Goal: Task Accomplishment & Management: Use online tool/utility

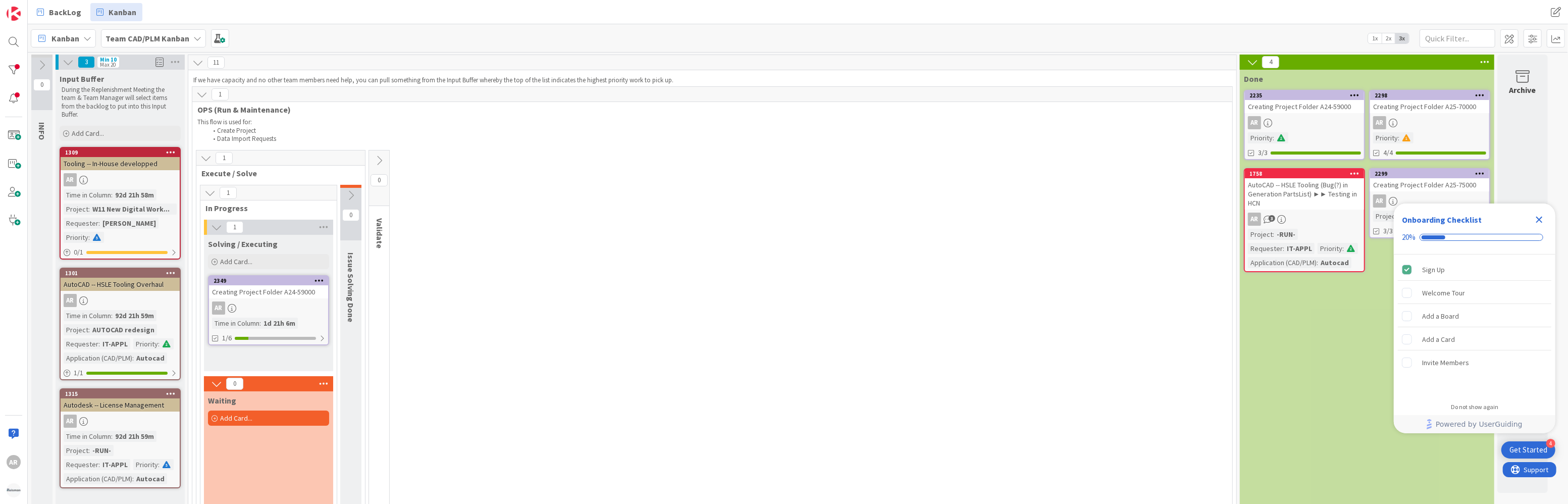
click at [700, 220] on icon "Close Checklist" at bounding box center [1539, 220] width 7 height 7
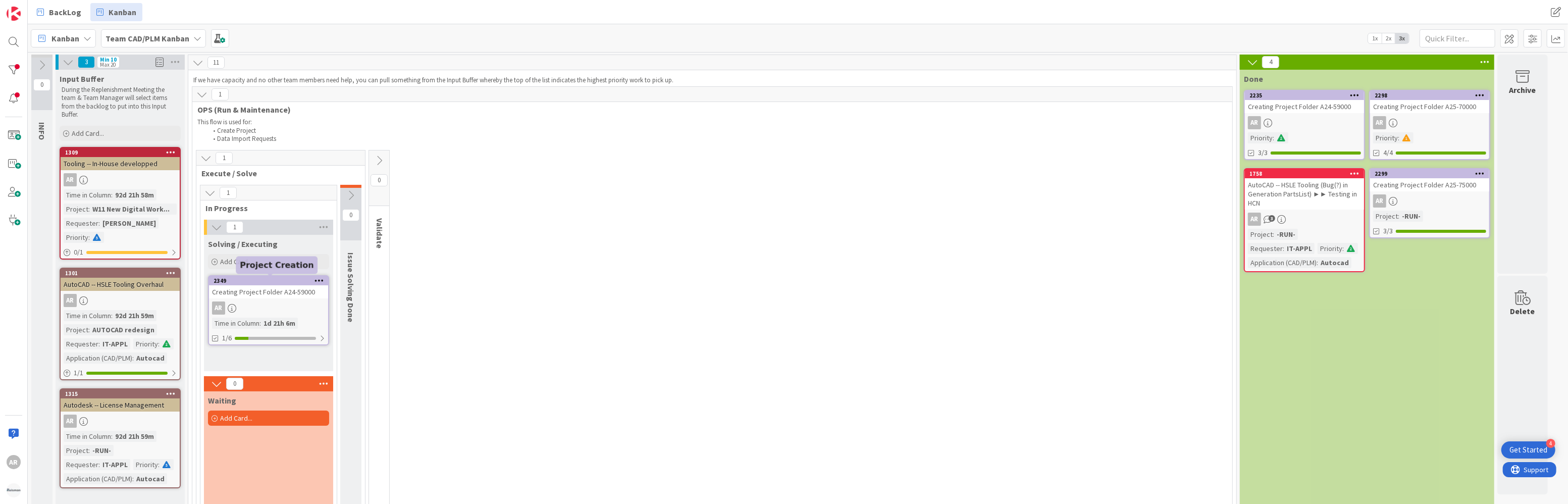
click at [277, 279] on div "2349" at bounding box center [271, 281] width 115 height 7
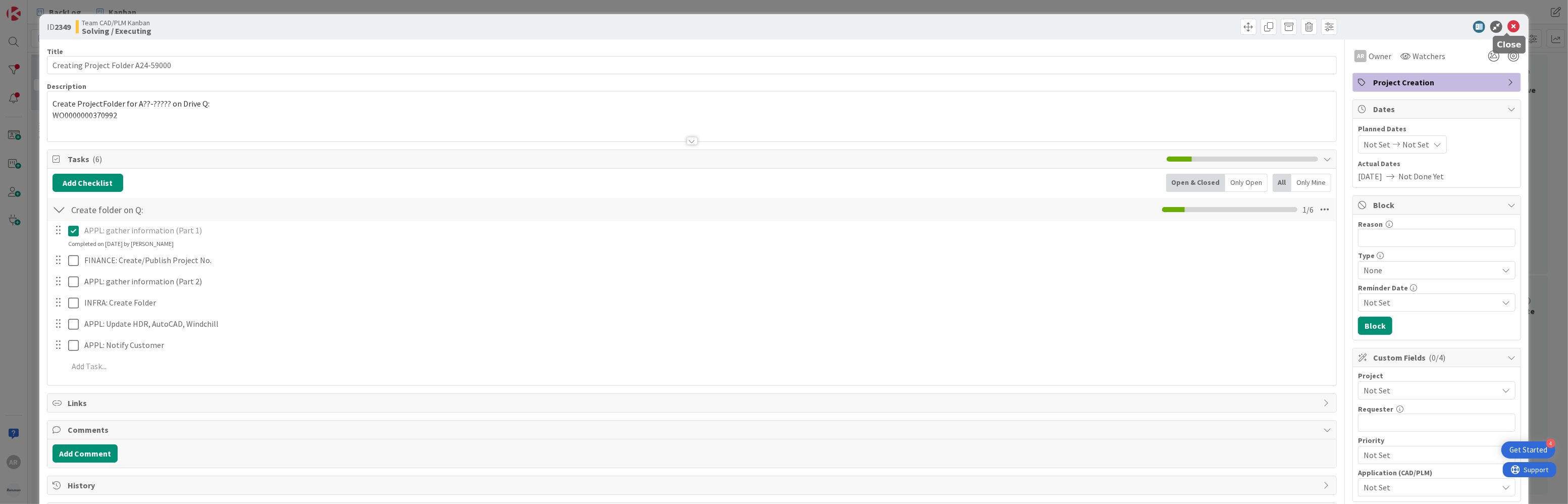
click at [700, 26] on icon at bounding box center [1514, 27] width 12 height 12
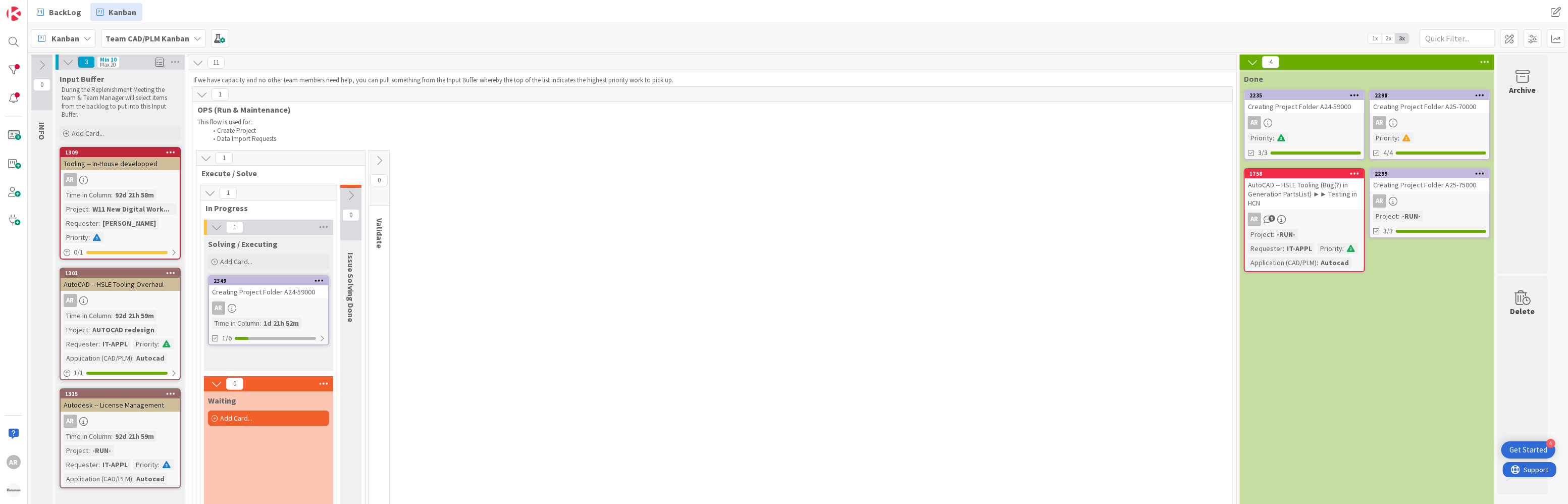
click at [320, 280] on icon at bounding box center [319, 280] width 10 height 7
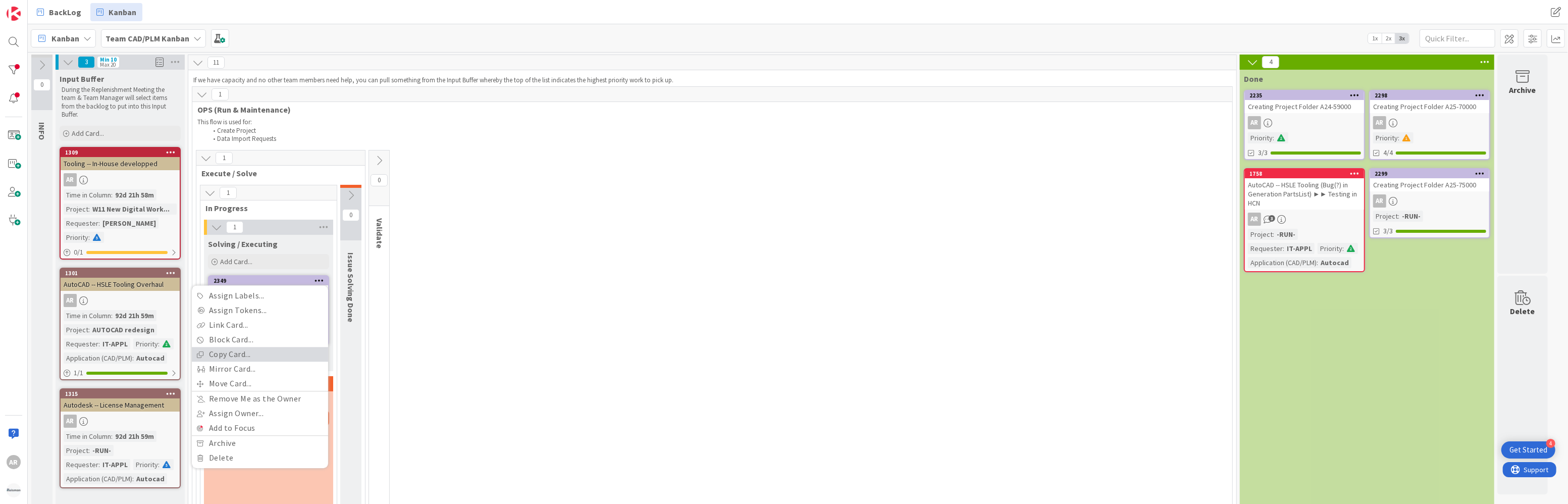
click at [234, 353] on link "Copy Card..." at bounding box center [260, 354] width 137 height 15
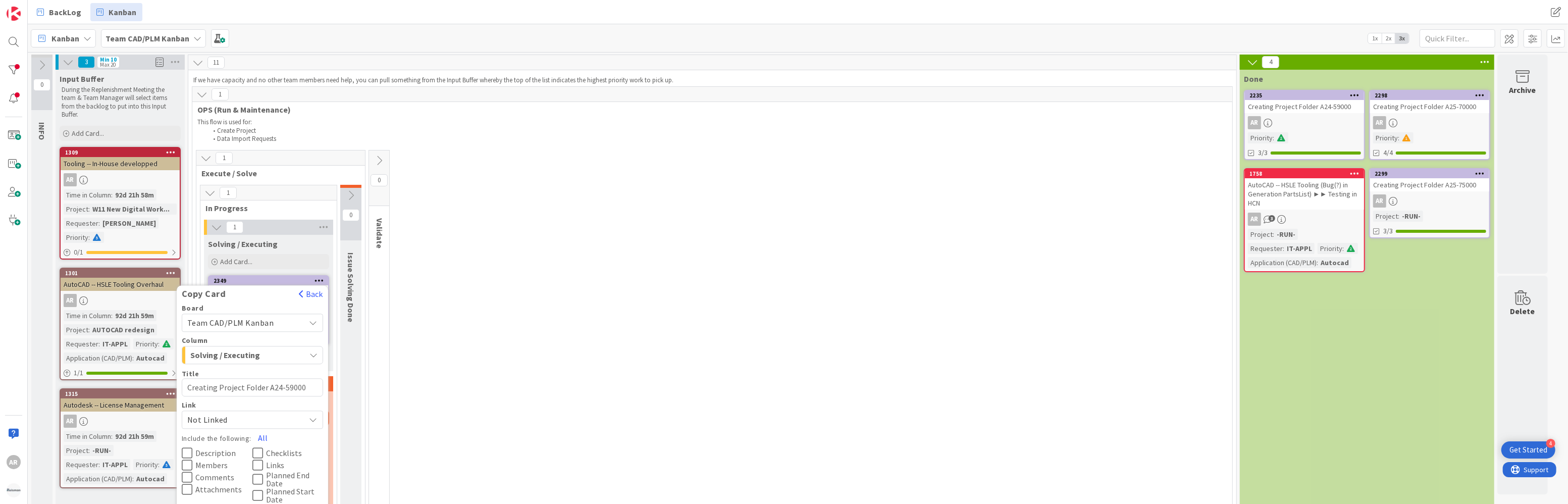
click at [275, 387] on textarea "Creating Project Folder A24-59000" at bounding box center [252, 386] width 142 height 18
type textarea "x"
type textarea "Creating Project Folder A254-59000"
type textarea "x"
type textarea "Creating Project Folder A25-59000"
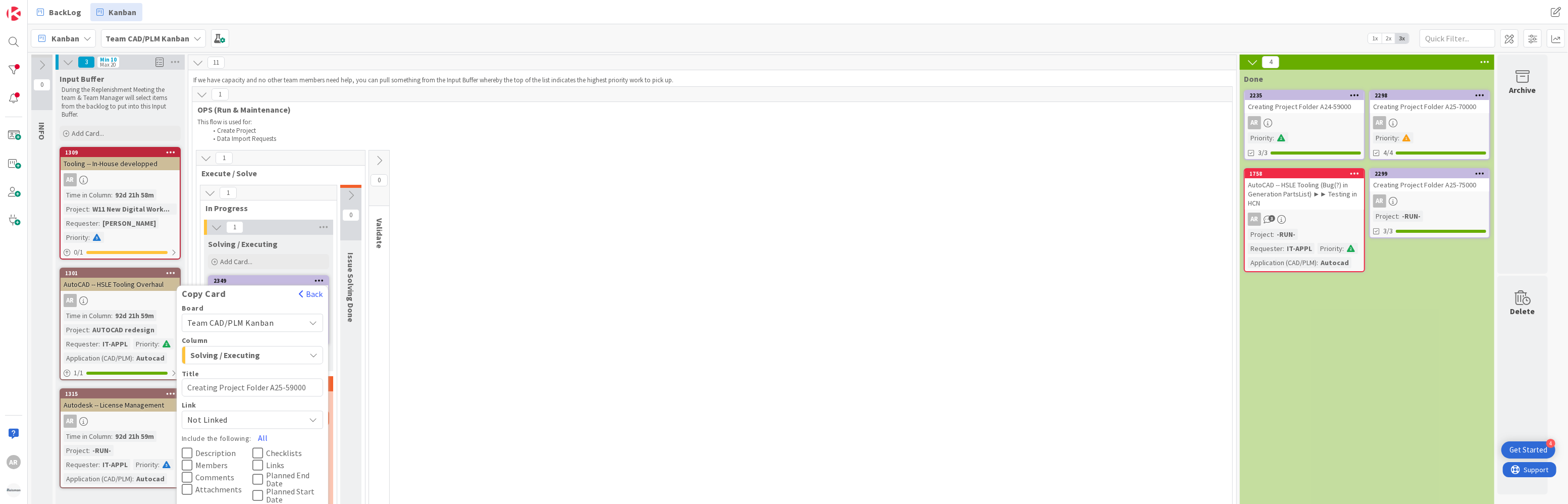
type textarea "x"
type textarea "Creating Project Folder A25-200"
type textarea "x"
type textarea "Creating Project Folder A25-2200"
type textarea "x"
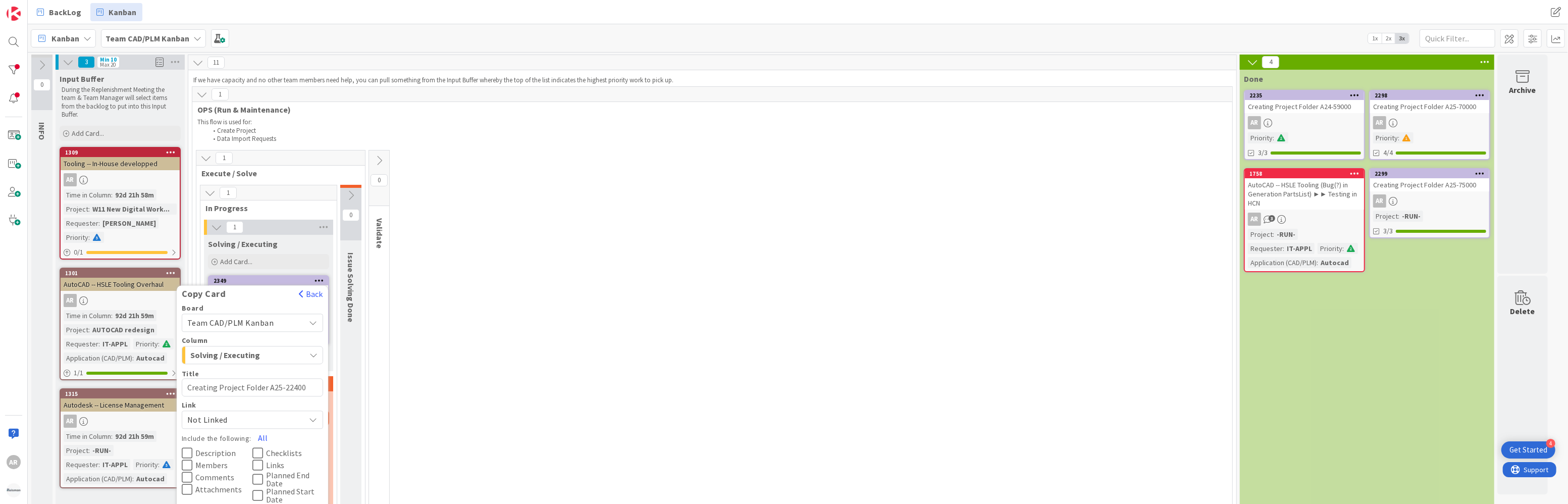
type textarea "Creating Project Folder A25-22400"
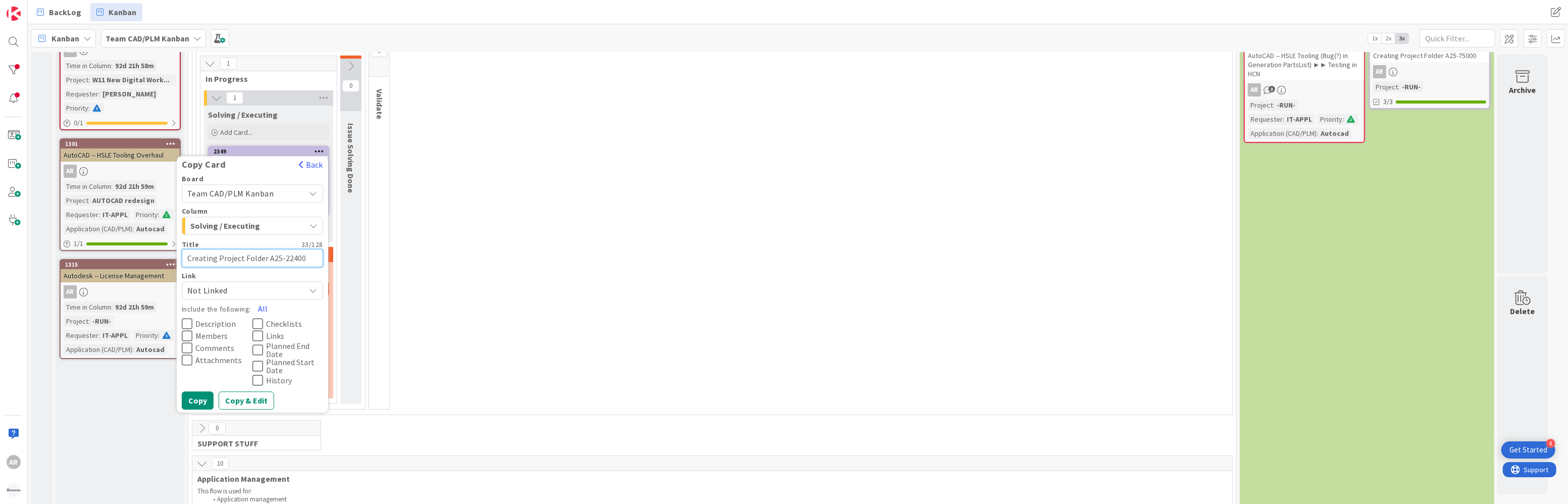
scroll to position [137, 0]
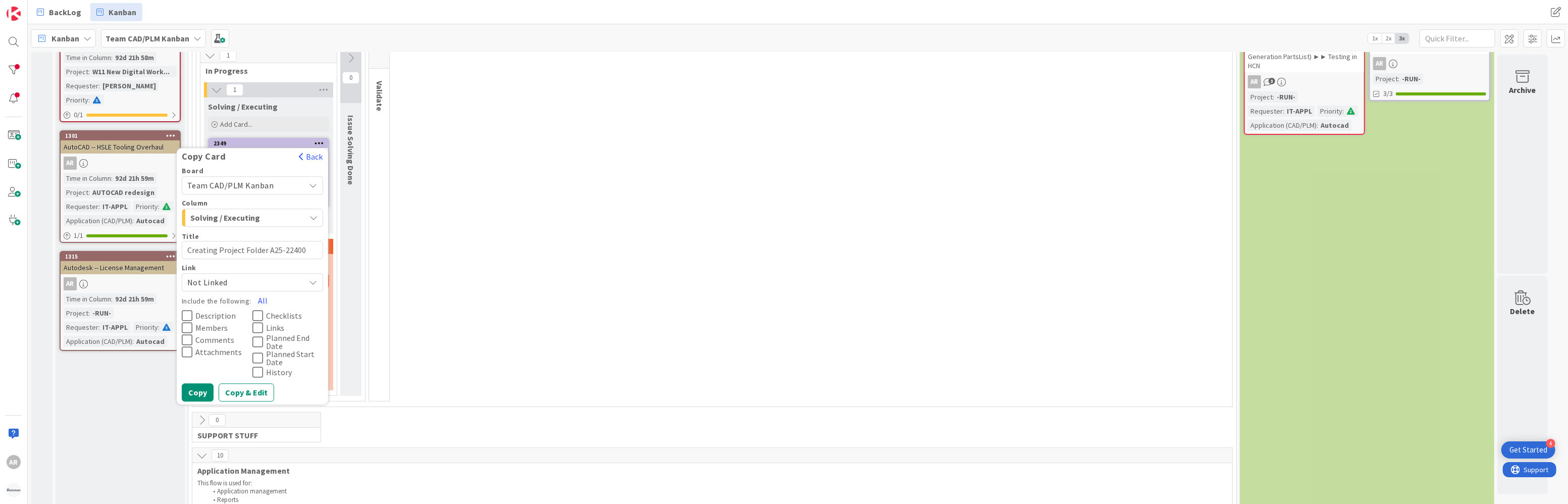
click at [188, 313] on icon at bounding box center [187, 316] width 10 height 12
click at [190, 327] on icon at bounding box center [187, 328] width 10 height 12
click at [189, 341] on icon at bounding box center [187, 340] width 10 height 12
click at [260, 315] on icon at bounding box center [258, 316] width 10 height 12
click at [197, 386] on button "Copy" at bounding box center [197, 392] width 32 height 18
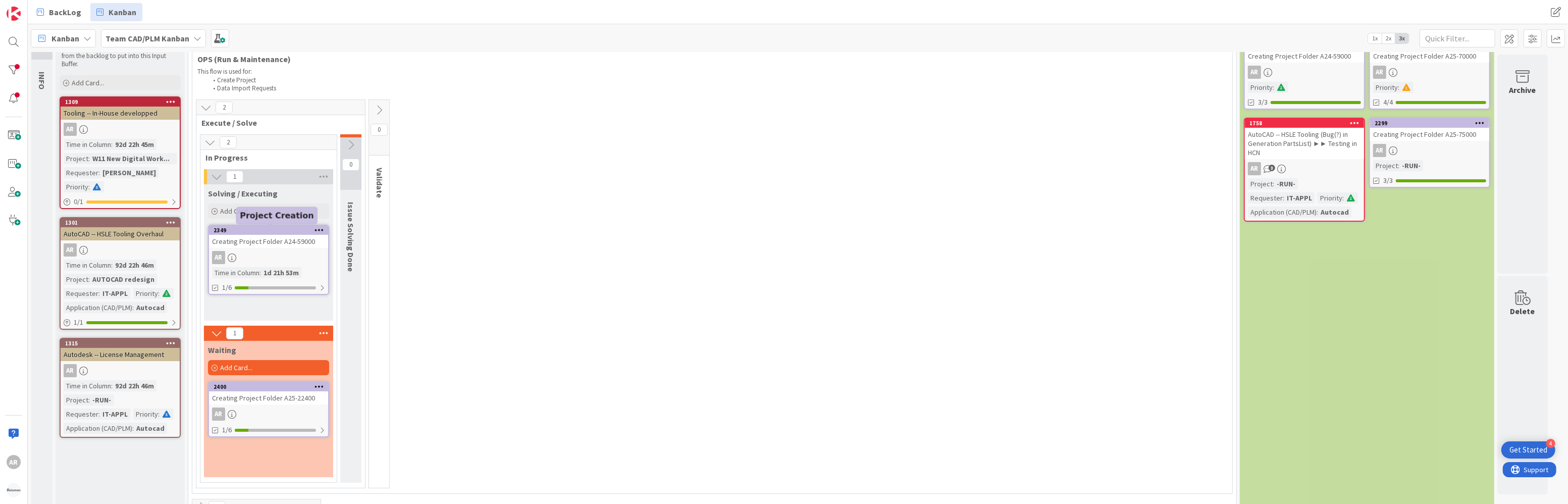
scroll to position [52, 0]
click at [263, 228] on div "2349" at bounding box center [271, 229] width 115 height 7
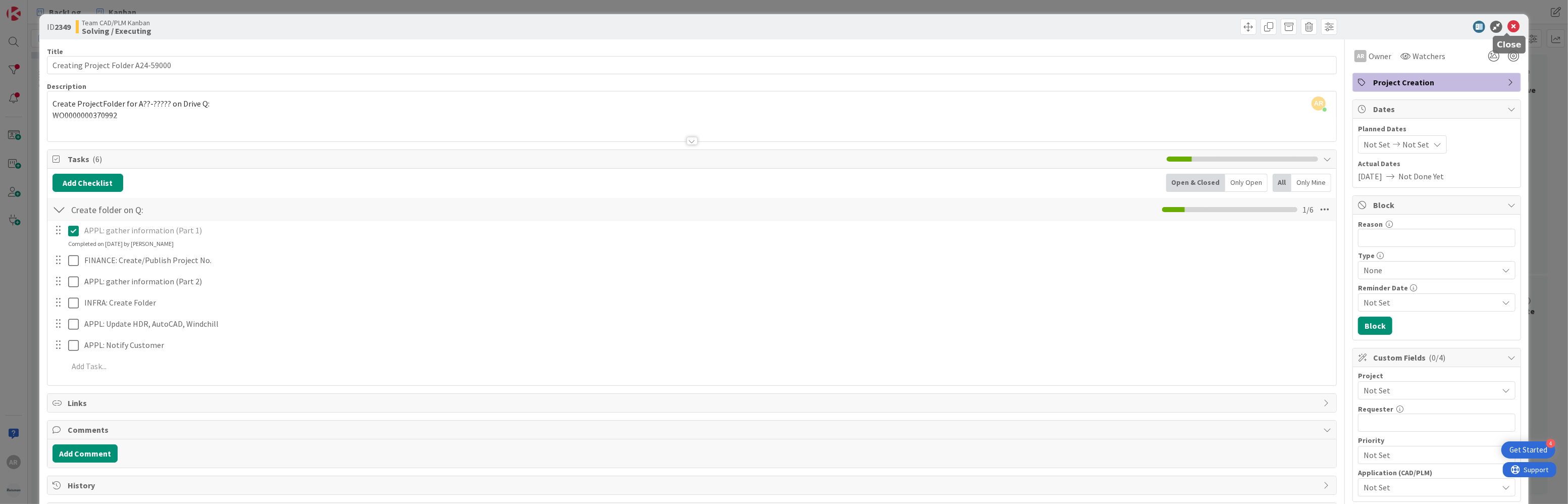
click at [700, 26] on icon at bounding box center [1514, 27] width 12 height 12
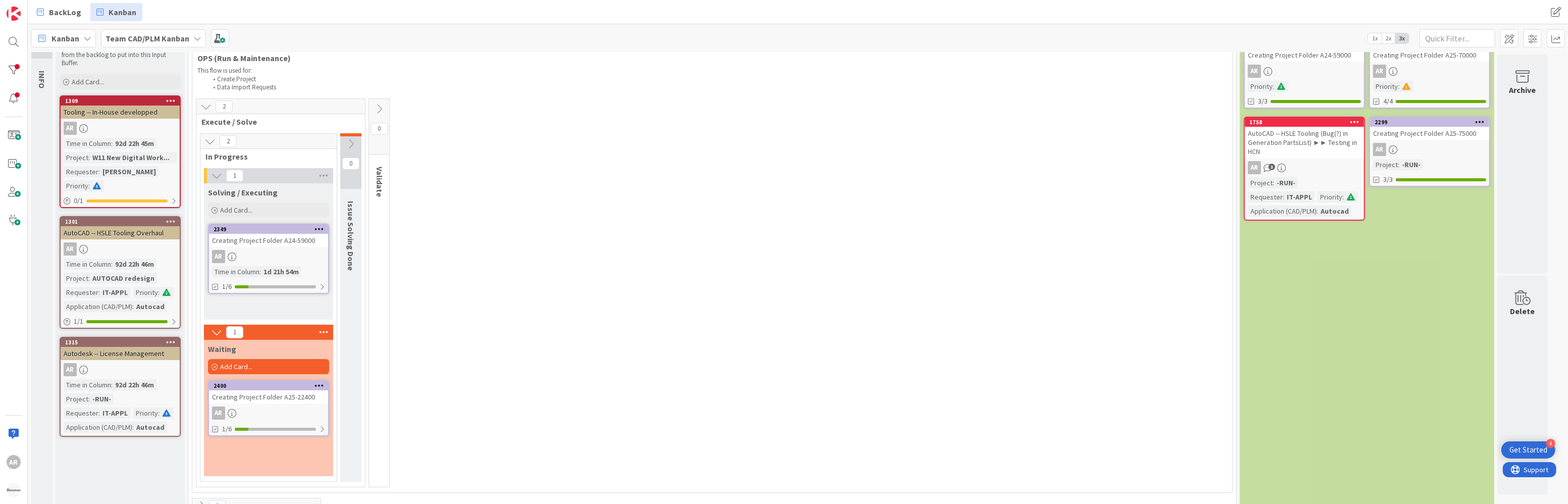
click at [276, 394] on div "Creating Project Folder A25-22400" at bounding box center [269, 396] width 119 height 13
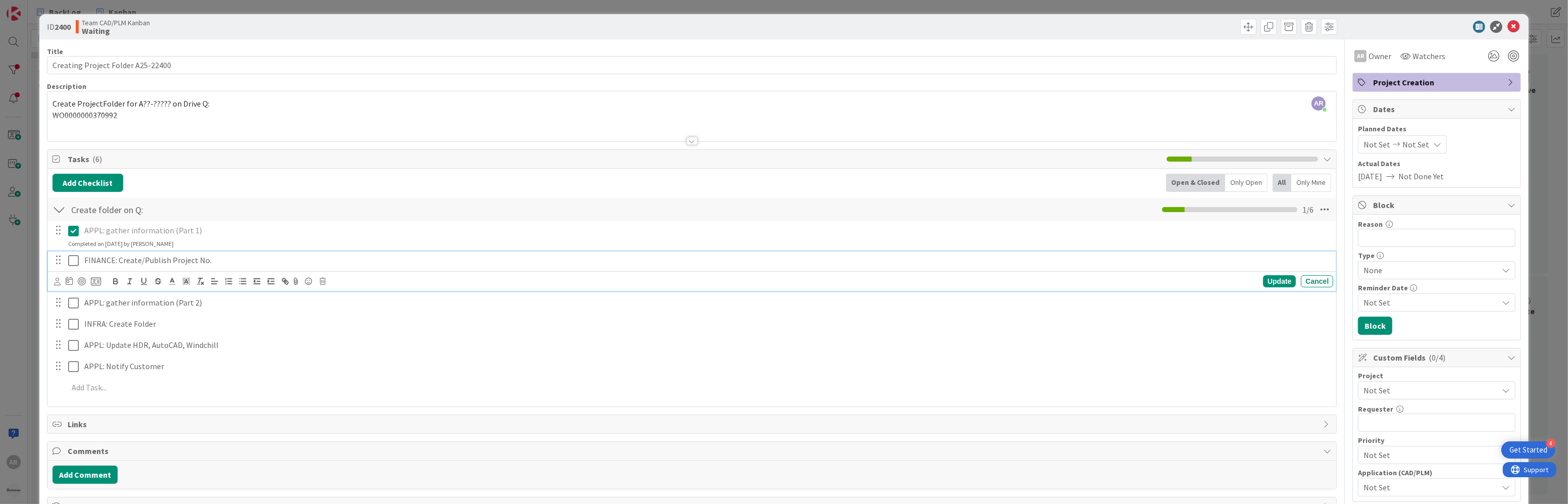
click at [73, 258] on icon at bounding box center [73, 260] width 10 height 12
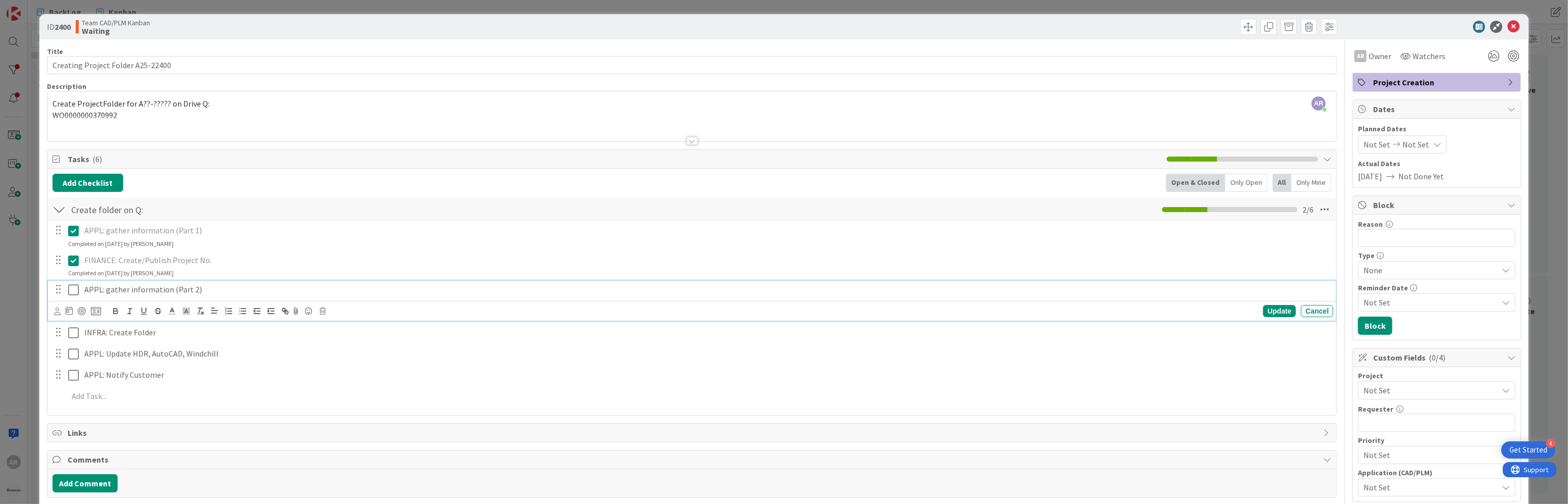
click at [72, 289] on icon at bounding box center [73, 290] width 10 height 12
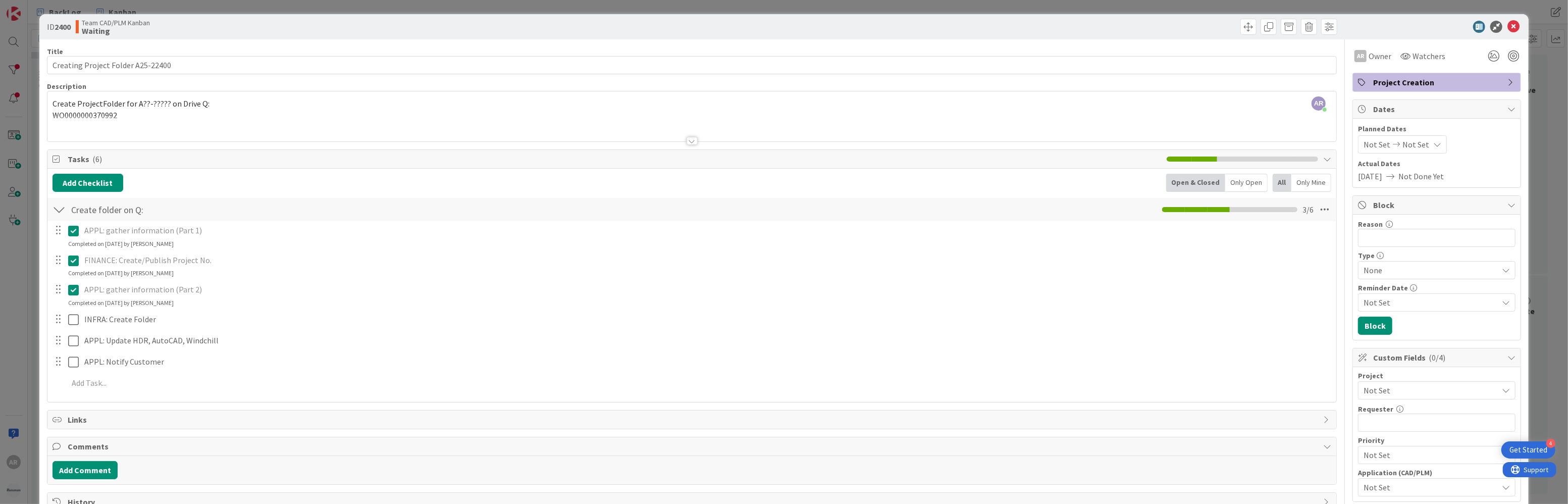
type textarea "x"
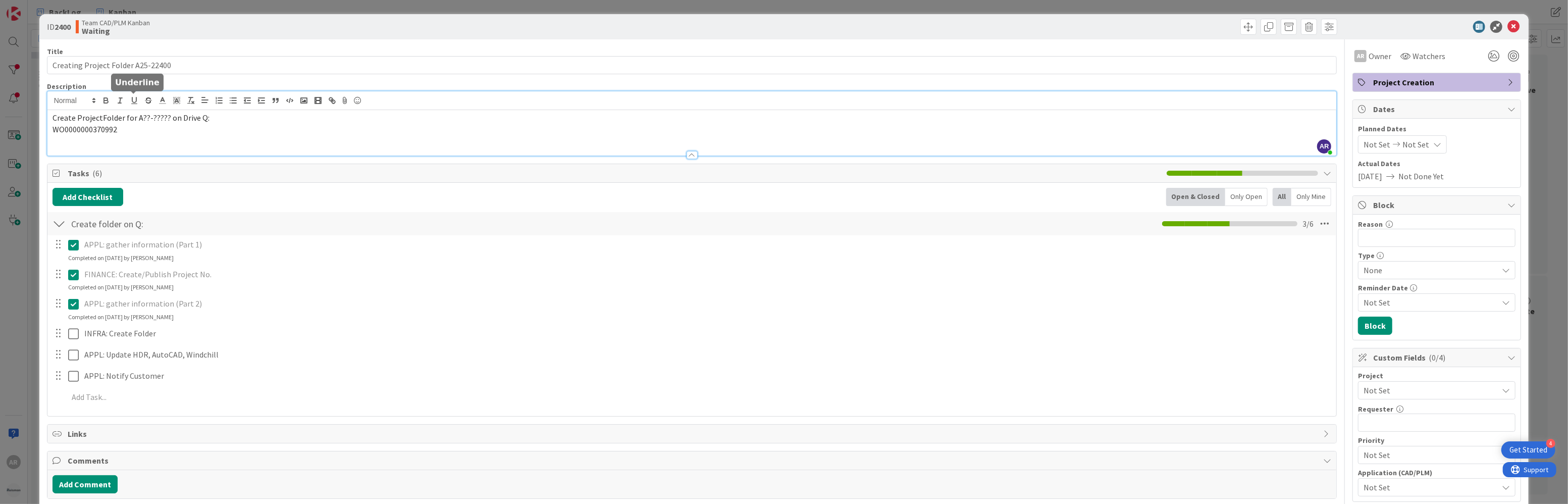
click at [138, 104] on div "AR [PERSON_NAME] just joined Create ProjectFolder for A??-????? on Drive Q: WO0…" at bounding box center [692, 124] width 1290 height 64
click at [85, 127] on span "WO0000000370992" at bounding box center [85, 130] width 65 height 10
click at [700, 26] on icon at bounding box center [1514, 27] width 12 height 12
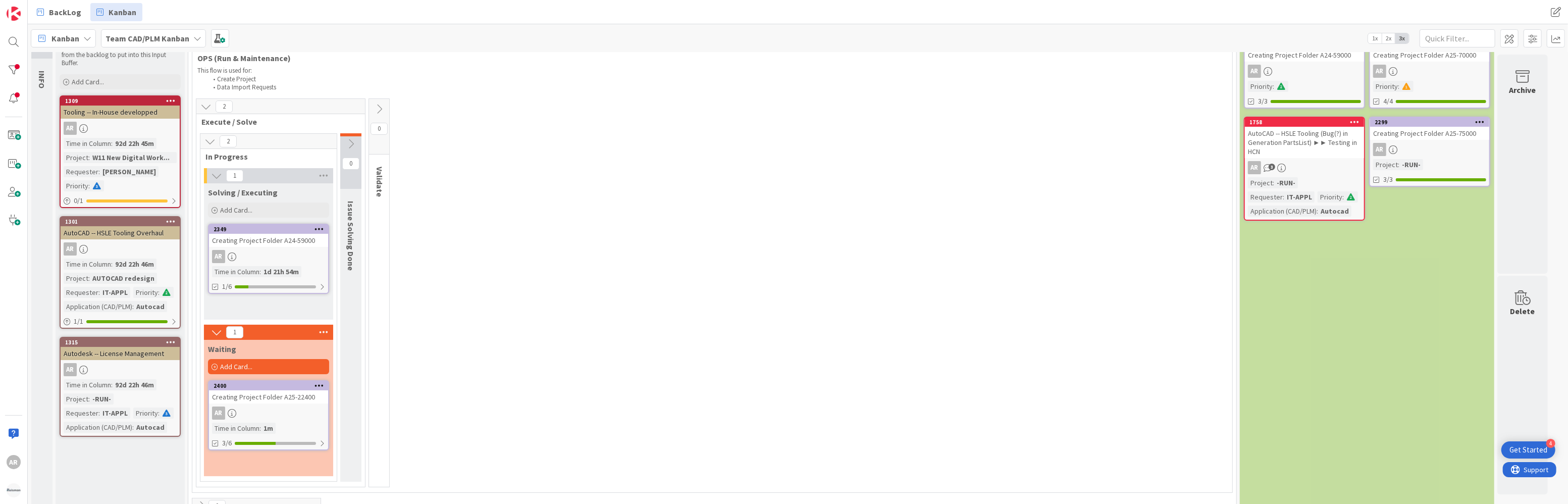
click at [290, 240] on div "Creating Project Folder A24-59000" at bounding box center [269, 239] width 119 height 13
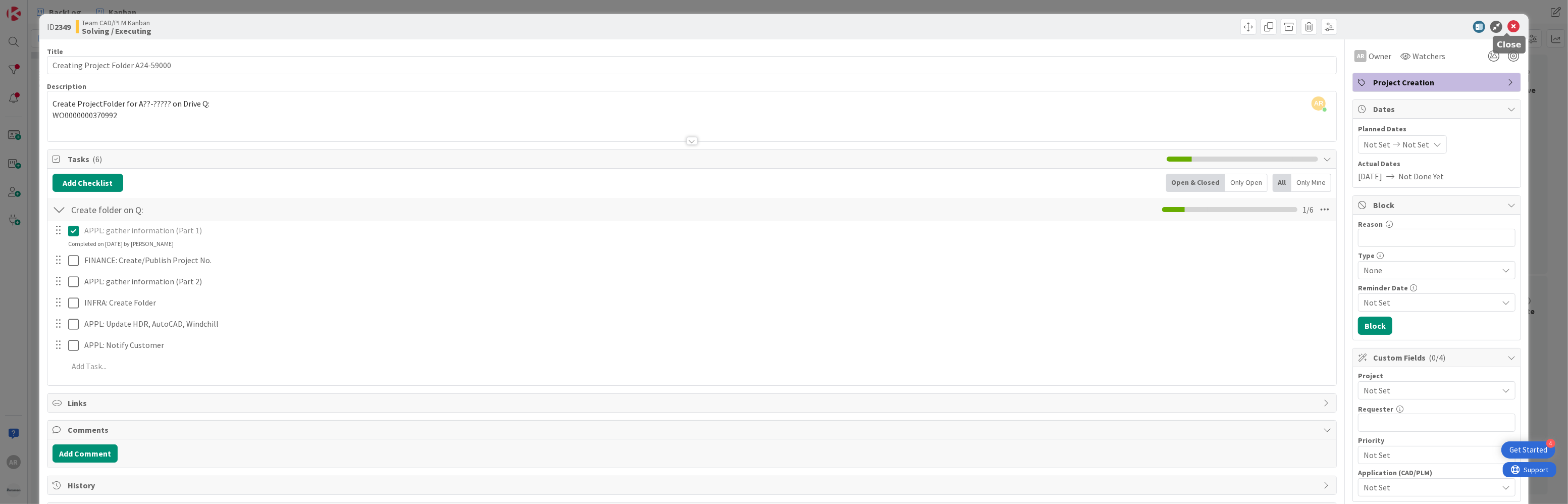
click at [700, 27] on icon at bounding box center [1514, 27] width 12 height 12
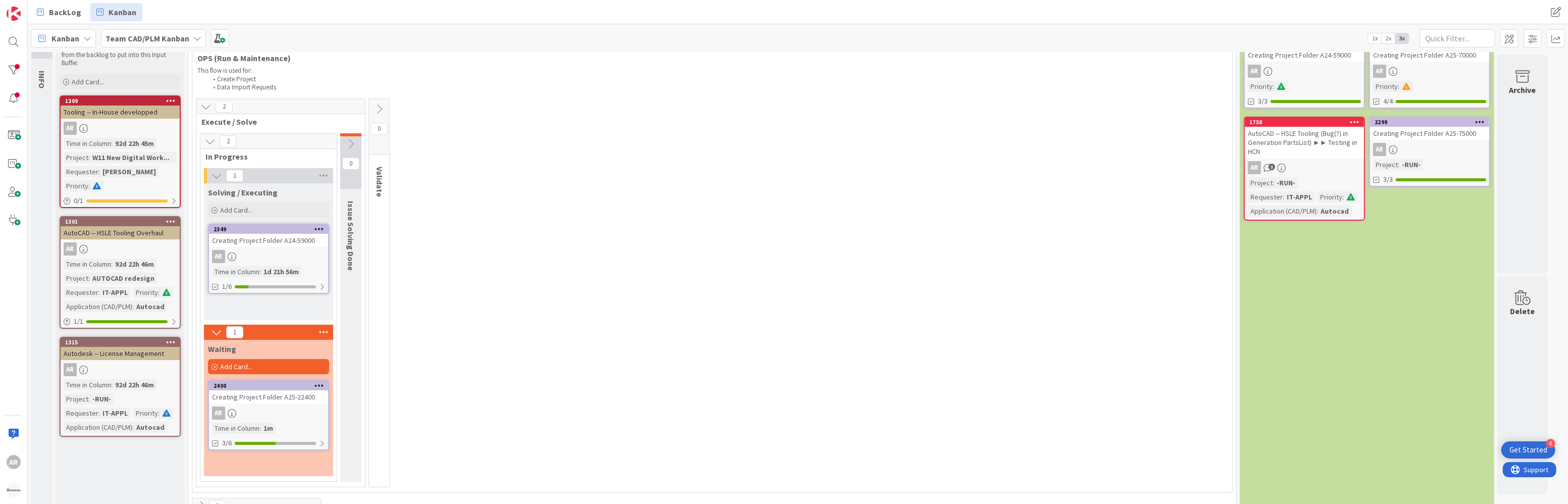
click at [276, 239] on div "Creating Project Folder A24-59000" at bounding box center [269, 239] width 119 height 13
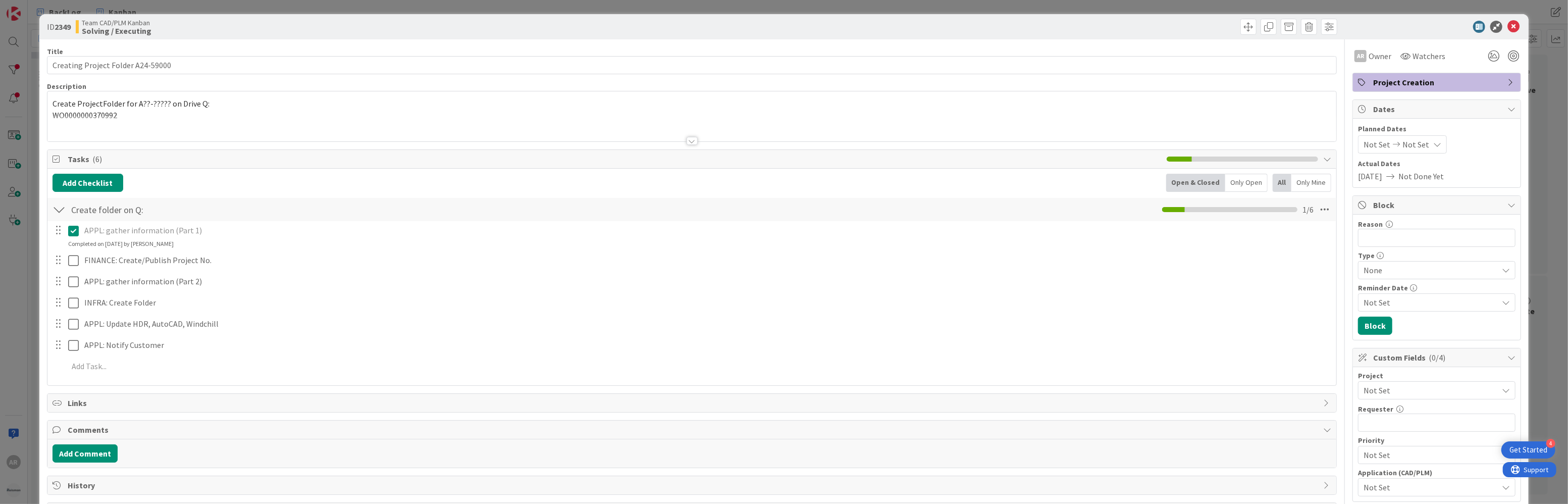
type textarea "x"
click at [125, 116] on div at bounding box center [692, 129] width 1290 height 26
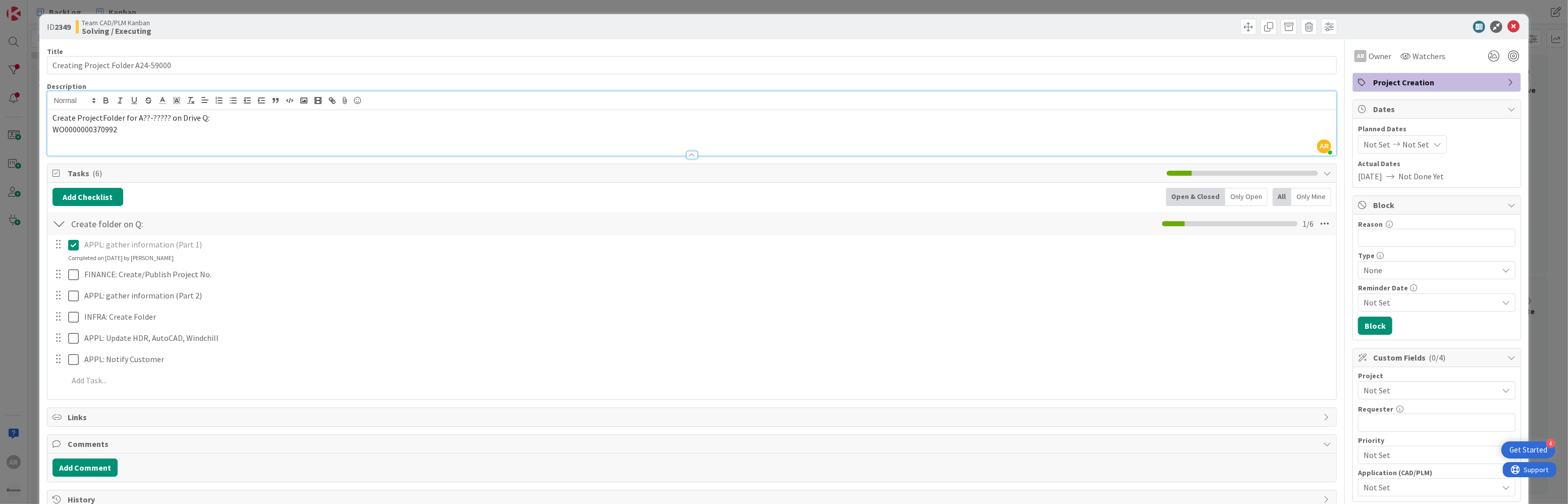
click at [110, 130] on span "WO0000000370992" at bounding box center [85, 130] width 65 height 10
click at [125, 130] on p "WO0000000370992" at bounding box center [692, 129] width 1279 height 11
click at [700, 24] on icon at bounding box center [1514, 27] width 12 height 12
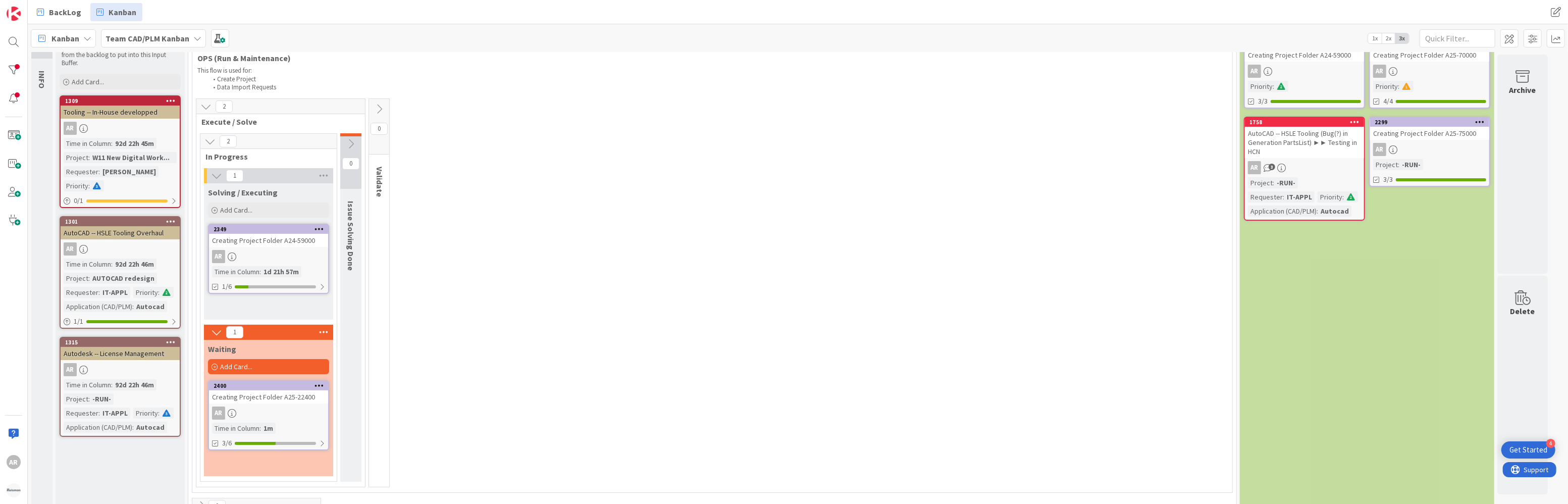
click at [261, 406] on div "AR" at bounding box center [269, 412] width 119 height 13
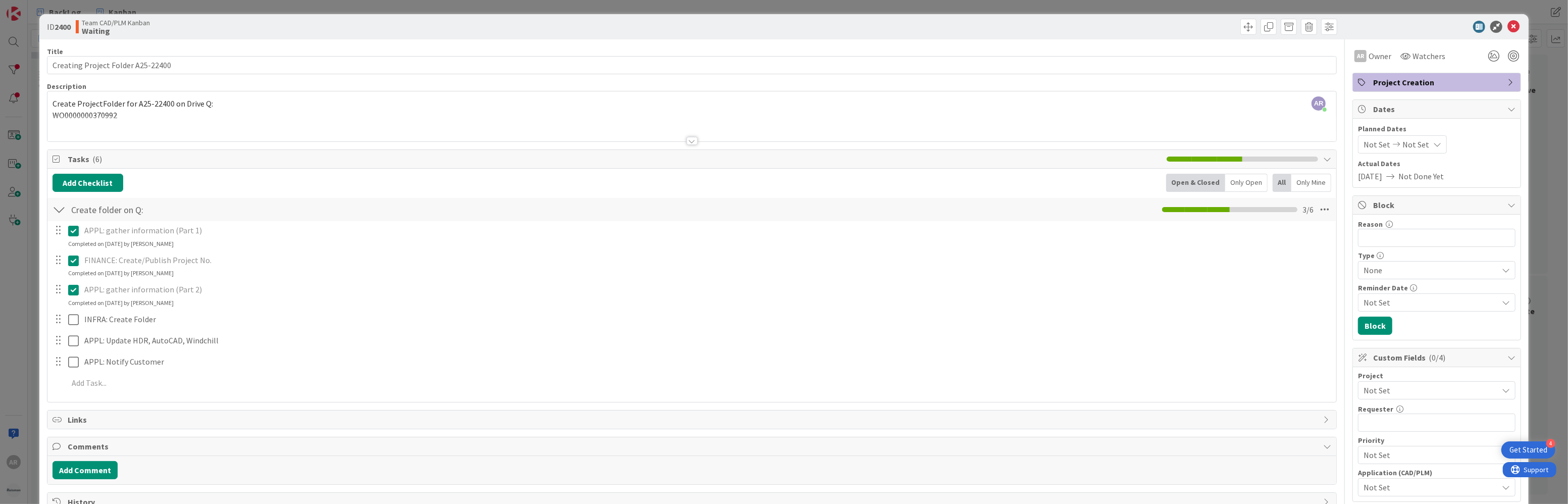
type textarea "x"
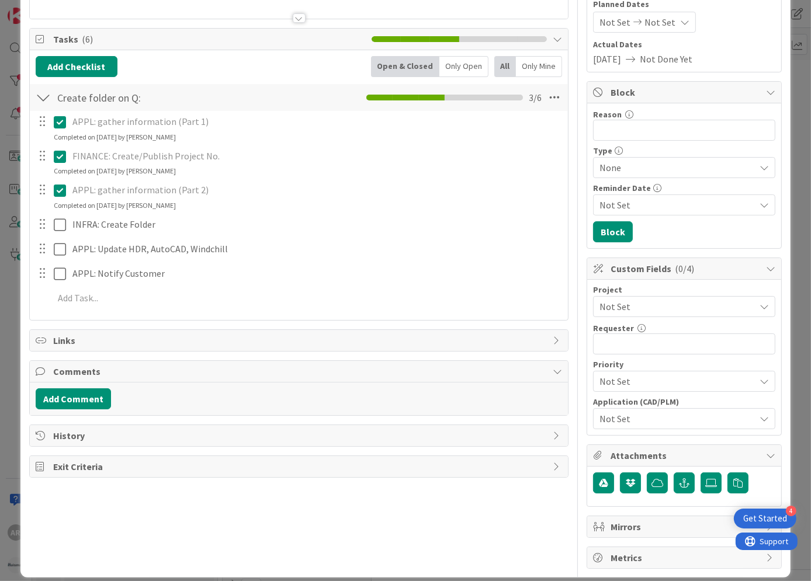
scroll to position [157, 0]
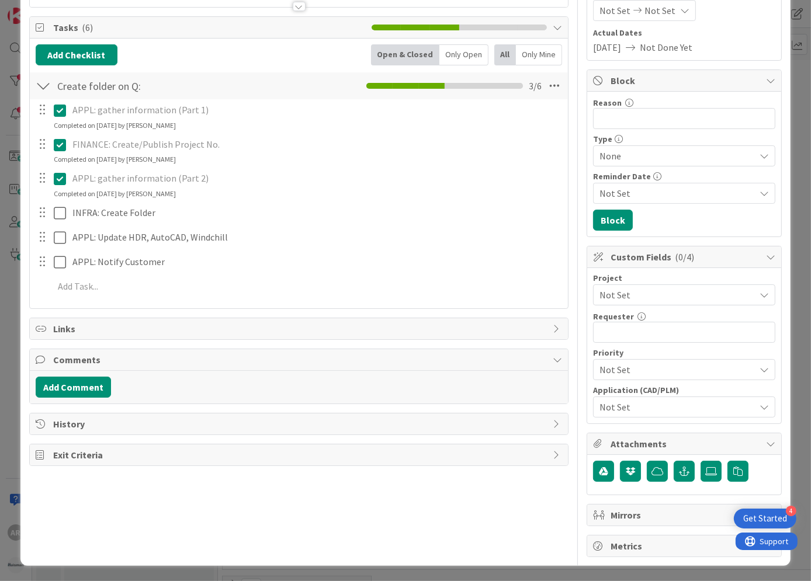
click at [634, 293] on span "Not Set" at bounding box center [674, 295] width 150 height 16
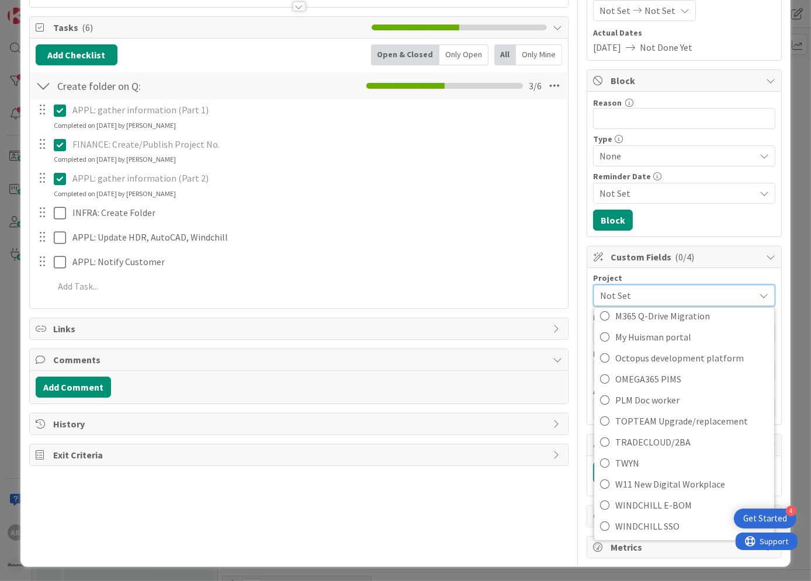
scroll to position [797, 0]
click at [693, 300] on span "Not Set" at bounding box center [674, 295] width 148 height 16
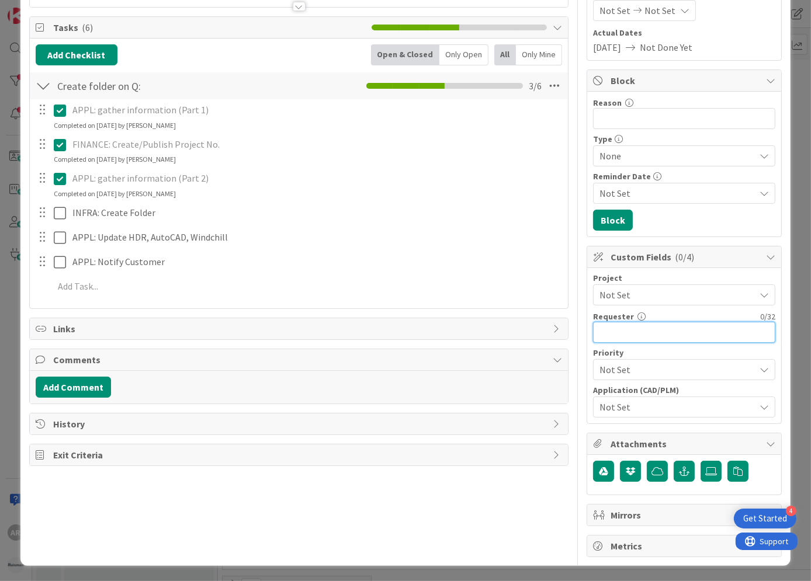
click at [615, 329] on input "text" at bounding box center [684, 332] width 182 height 21
type input "[PERSON_NAME]"
type textarea "x"
type input "[PERSON_NAME]"
type textarea "x"
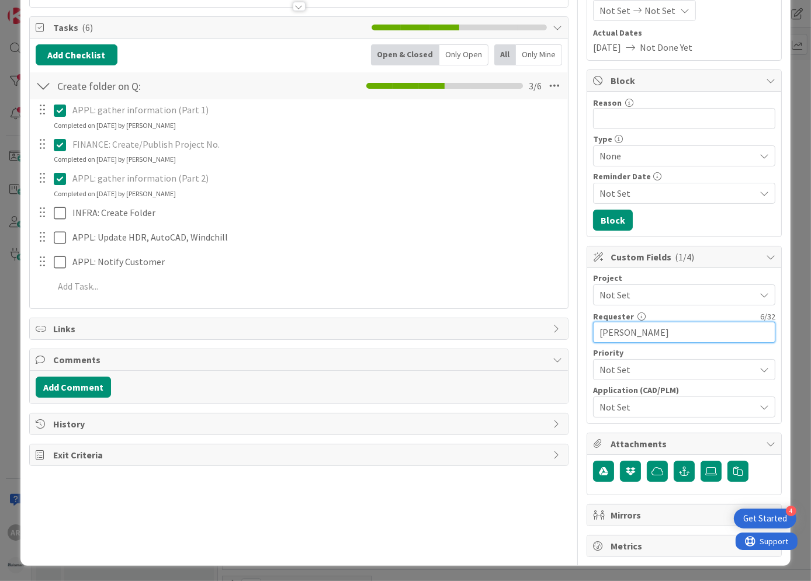
type input "[PERSON_NAME]"
type textarea "x"
type input "[PERSON_NAME]"
type textarea "x"
type input "[PERSON_NAME]"
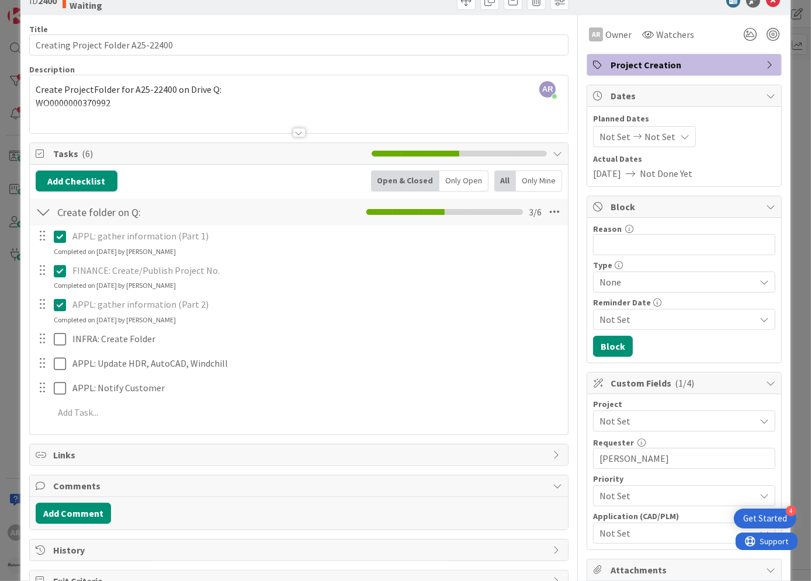
scroll to position [0, 0]
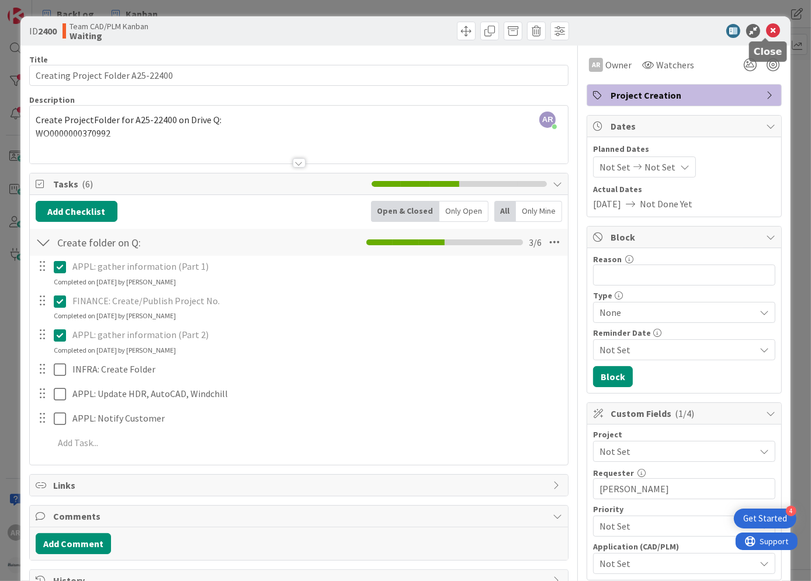
click at [766, 30] on icon at bounding box center [773, 31] width 14 height 14
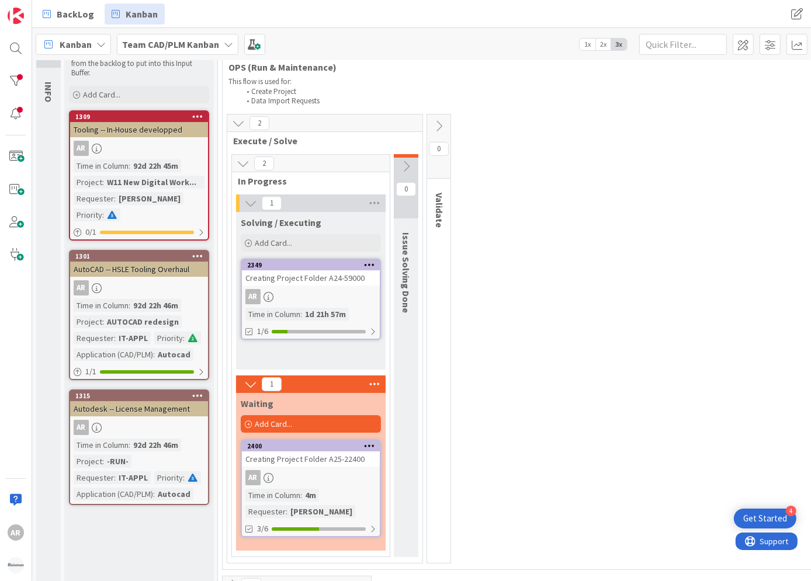
click at [346, 276] on div "Creating Project Folder A24-59000" at bounding box center [311, 277] width 138 height 15
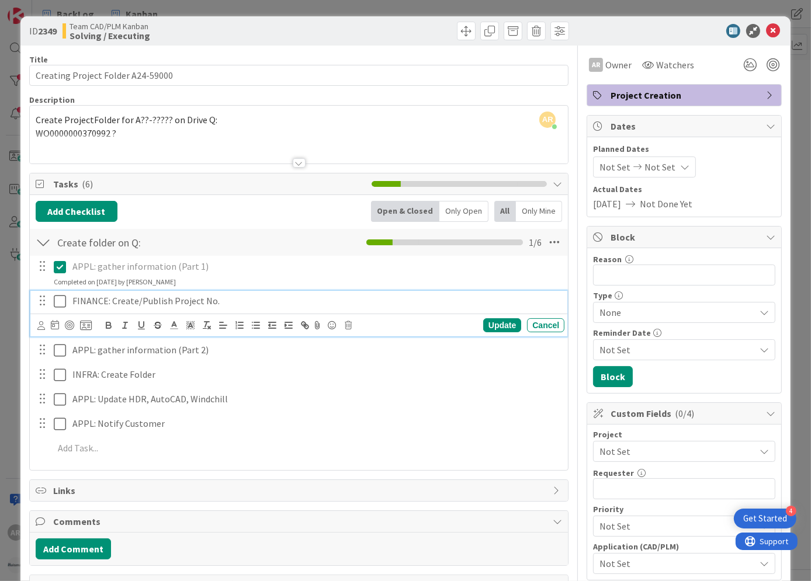
click at [60, 300] on icon at bounding box center [60, 301] width 12 height 14
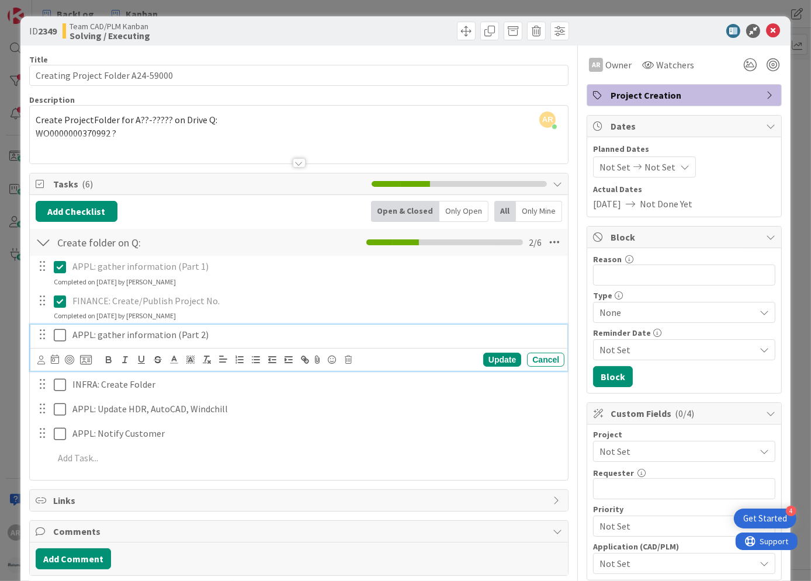
click at [60, 339] on icon at bounding box center [60, 335] width 12 height 14
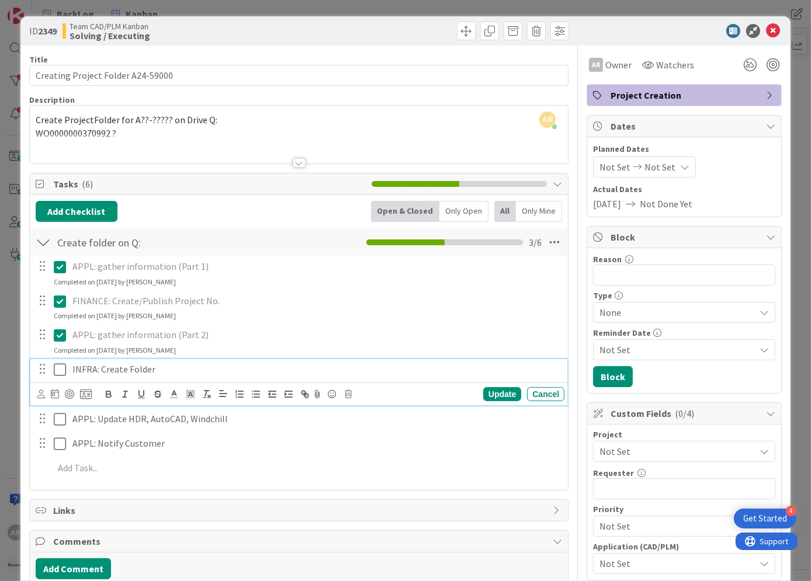
drag, startPoint x: 60, startPoint y: 370, endPoint x: 59, endPoint y: 377, distance: 7.7
click at [60, 370] on icon at bounding box center [60, 370] width 12 height 14
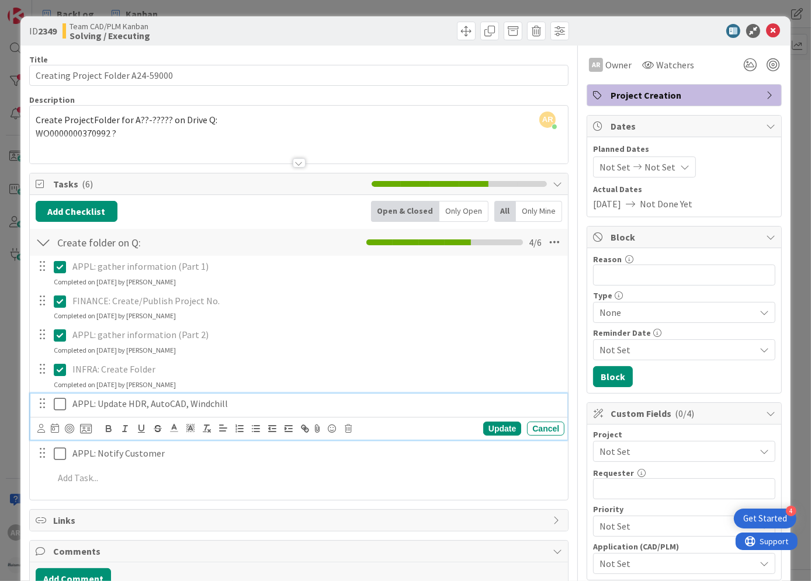
drag, startPoint x: 60, startPoint y: 405, endPoint x: 60, endPoint y: 412, distance: 7.6
click at [60, 406] on icon at bounding box center [60, 404] width 12 height 14
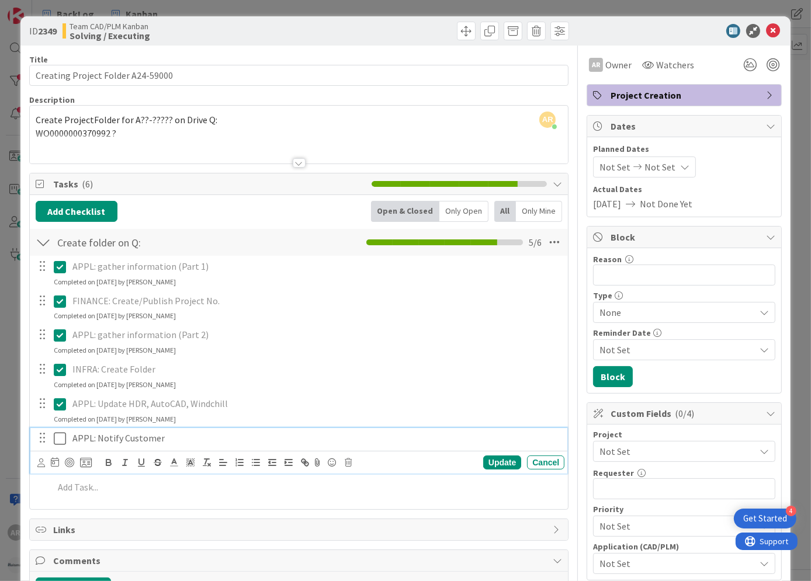
click at [59, 434] on icon at bounding box center [60, 439] width 12 height 14
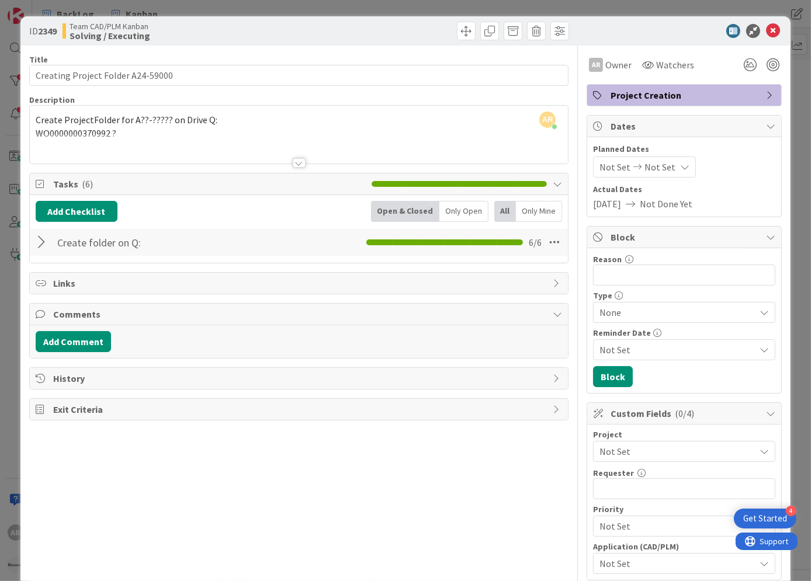
click at [128, 127] on div "Create ProjectFolder for A??-????? on Drive Q: WO0000000370992 ?" at bounding box center [299, 137] width 538 height 53
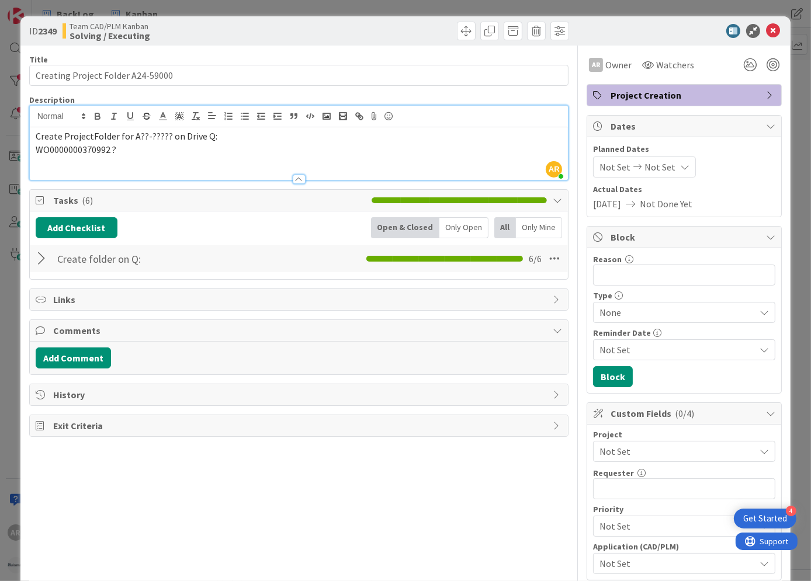
drag, startPoint x: 124, startPoint y: 145, endPoint x: 132, endPoint y: 146, distance: 7.7
click at [126, 145] on p "WO0000000370992 ?" at bounding box center [299, 149] width 527 height 13
type textarea "x"
click at [78, 147] on span "WO0000000" at bounding box center [59, 150] width 47 height 12
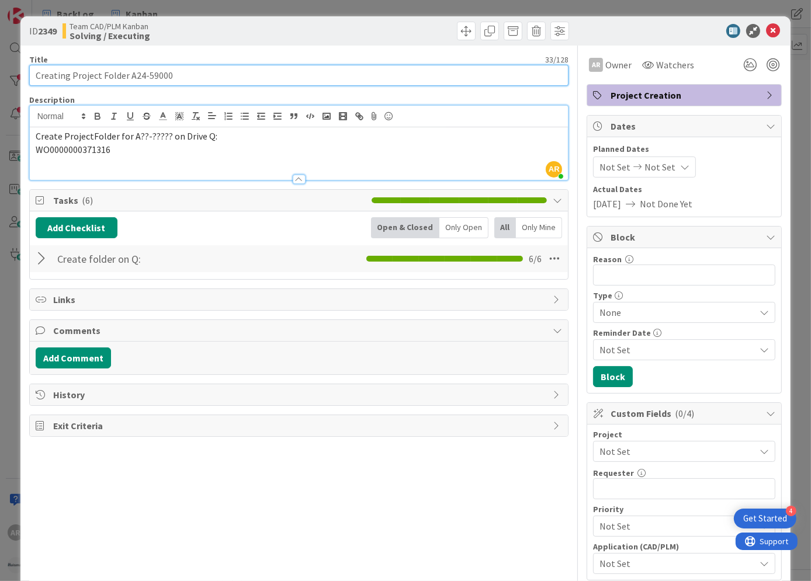
drag, startPoint x: 131, startPoint y: 75, endPoint x: 165, endPoint y: 75, distance: 34.5
click at [165, 75] on input "Creating Project Folder A24-59000" at bounding box center [299, 75] width 540 height 21
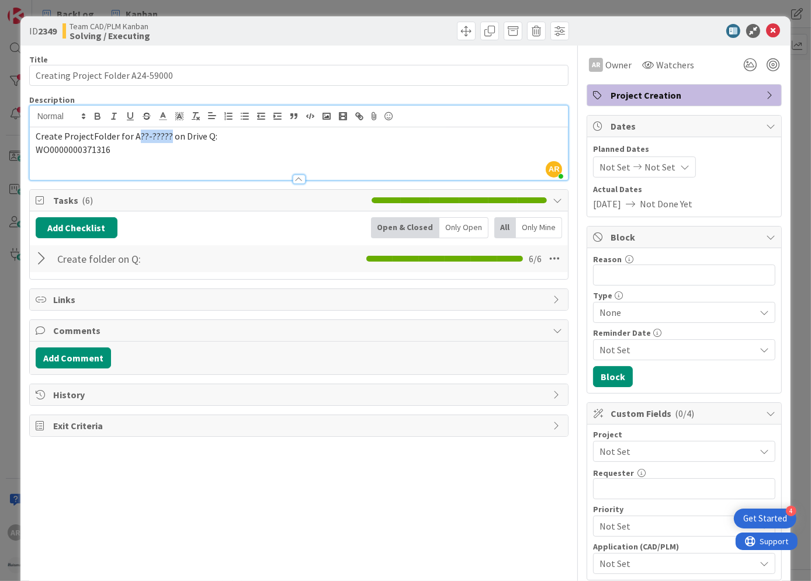
drag, startPoint x: 134, startPoint y: 135, endPoint x: 164, endPoint y: 134, distance: 29.8
click at [164, 134] on span "Create ProjectFolder for A??-????? on Drive Q:" at bounding box center [127, 136] width 182 height 12
click at [766, 29] on icon at bounding box center [773, 31] width 14 height 14
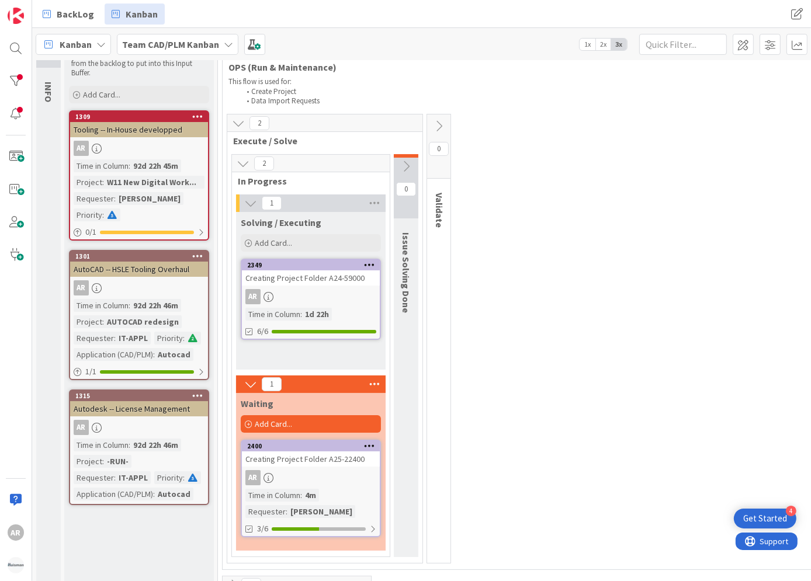
type textarea "x"
